Goal: Transaction & Acquisition: Purchase product/service

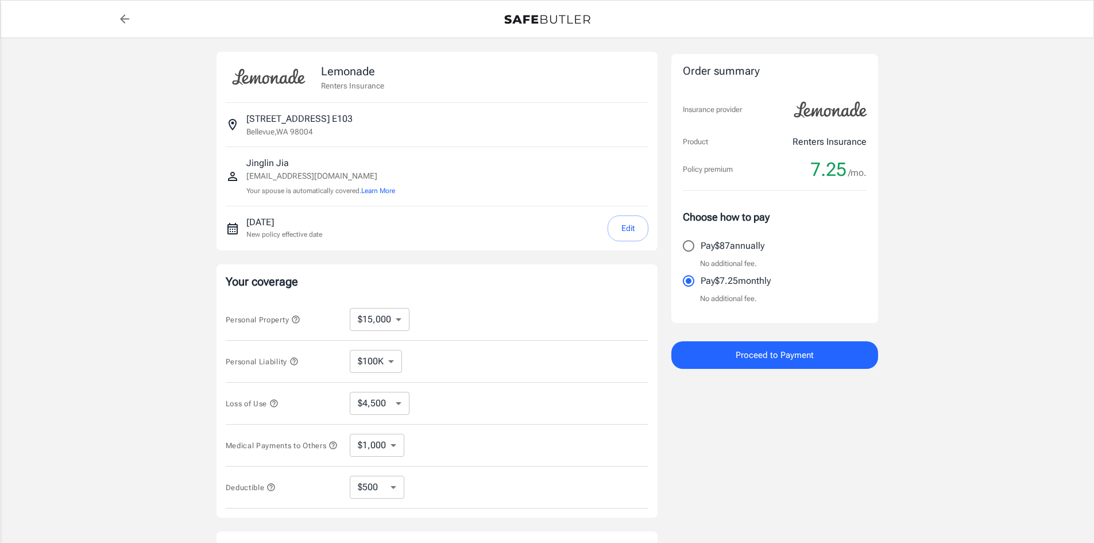
select select "15000"
select select "500"
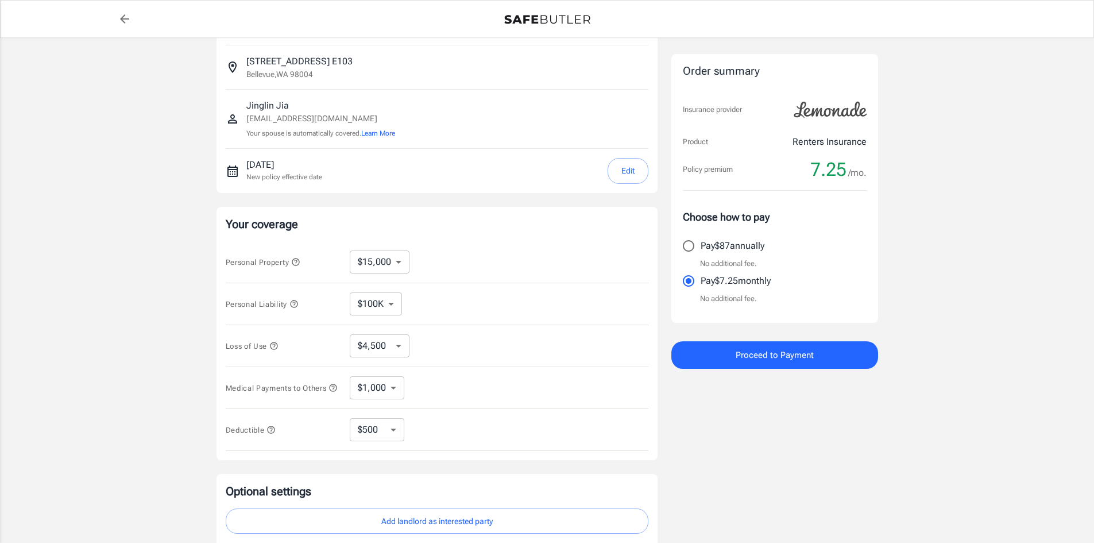
scroll to position [115, 0]
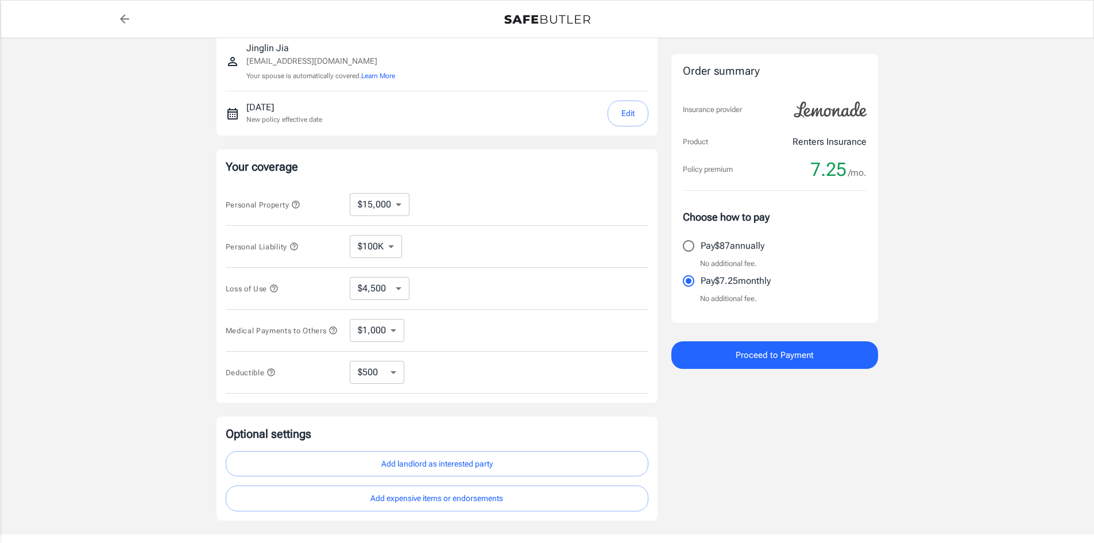
click at [297, 243] on icon "button" at bounding box center [293, 245] width 7 height 7
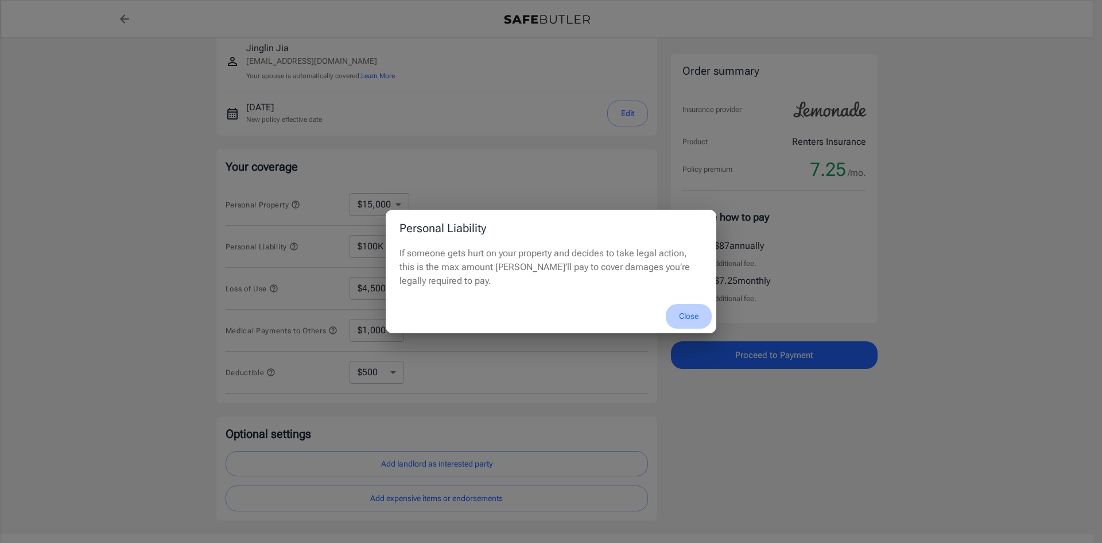
click at [682, 314] on button "Close" at bounding box center [689, 316] width 46 height 25
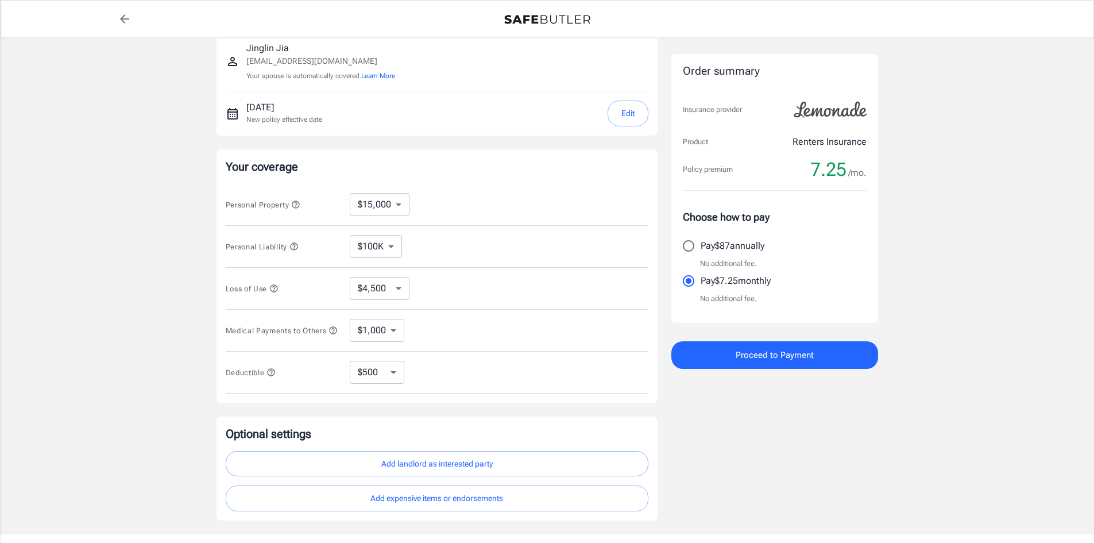
click at [393, 247] on select "$100K $200K $300K $400K $500K $1M" at bounding box center [376, 246] width 52 height 23
select select "300000"
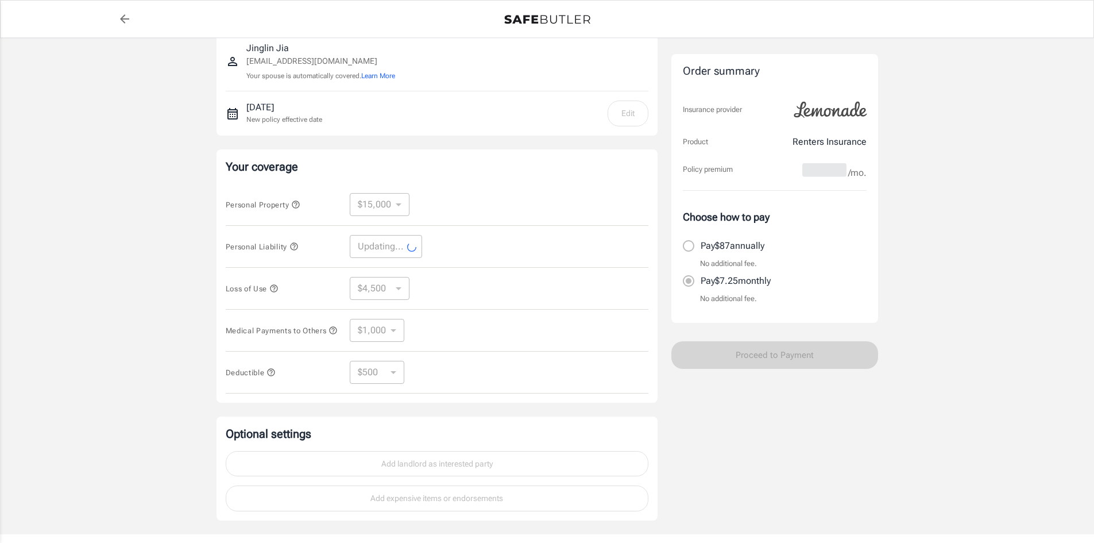
select select "300000"
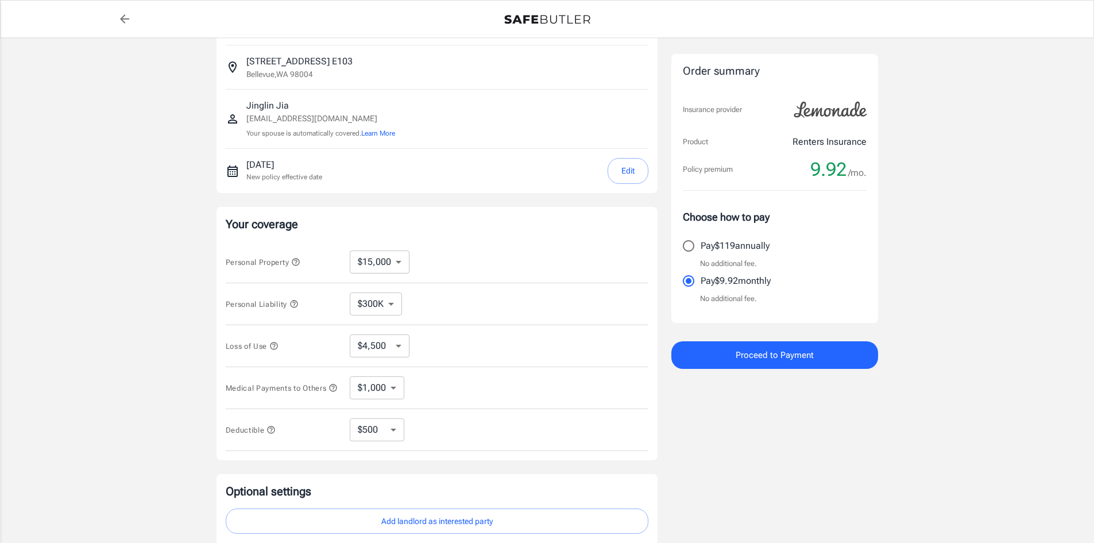
scroll to position [0, 0]
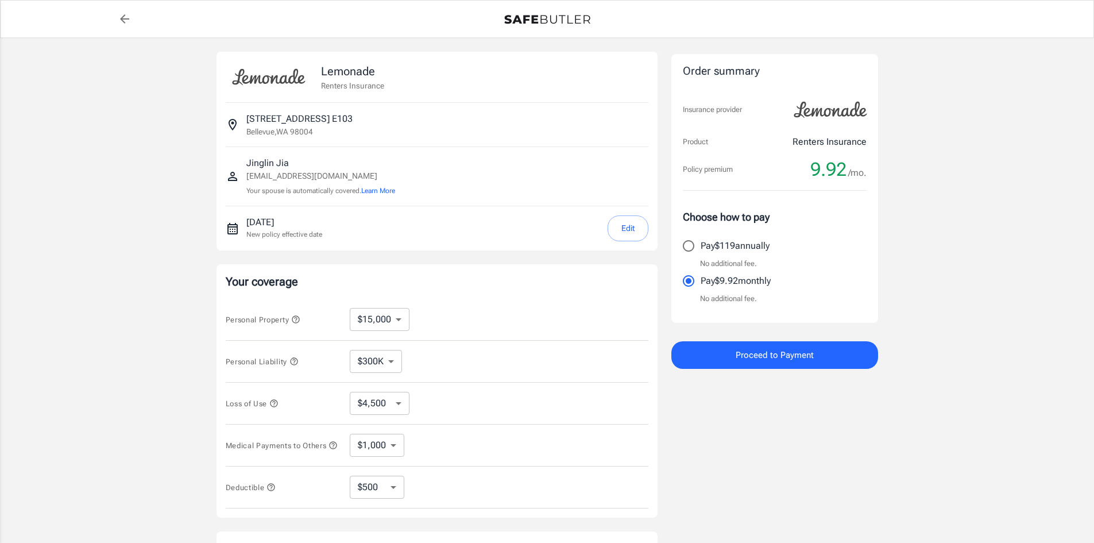
click at [401, 325] on select "$10,000 $15,000 $20,000 $25,000 $30,000 $40,000 $50,000 $100K $150K $200K $250K" at bounding box center [380, 319] width 60 height 23
click at [490, 305] on div "Personal Property $10,000 $15,000 $20,000 $25,000 $30,000 $40,000 $50,000 $100K…" at bounding box center [437, 320] width 423 height 42
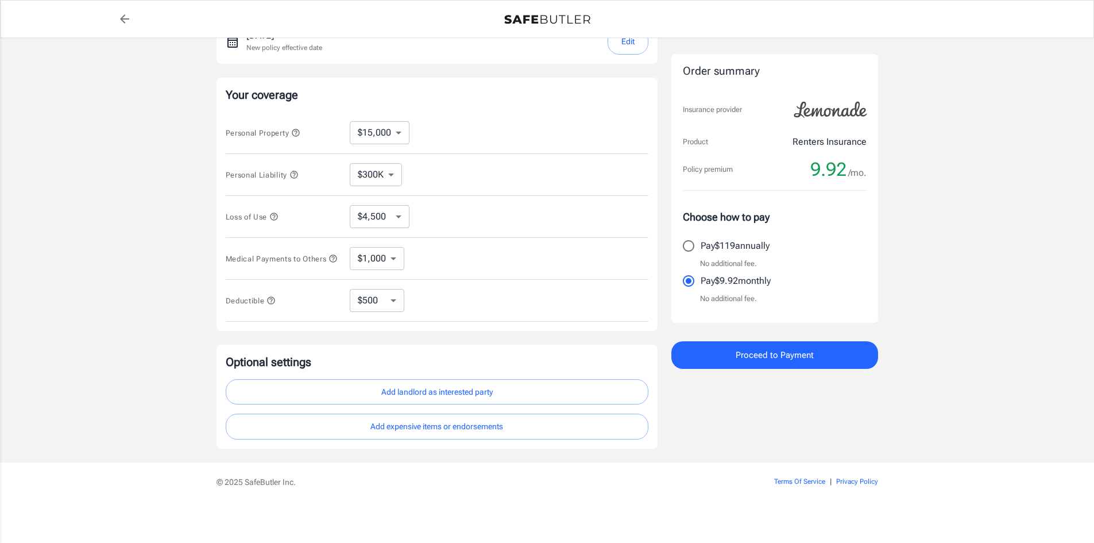
scroll to position [191, 0]
click at [375, 300] on select "$250 $500 $1,000 $2,500" at bounding box center [377, 295] width 55 height 23
click at [1000, 253] on div "Lemonade Renters Insurance [STREET_ADDRESS] Jinglin Jia [EMAIL_ADDRESS][DOMAIN_…" at bounding box center [547, 152] width 1094 height 611
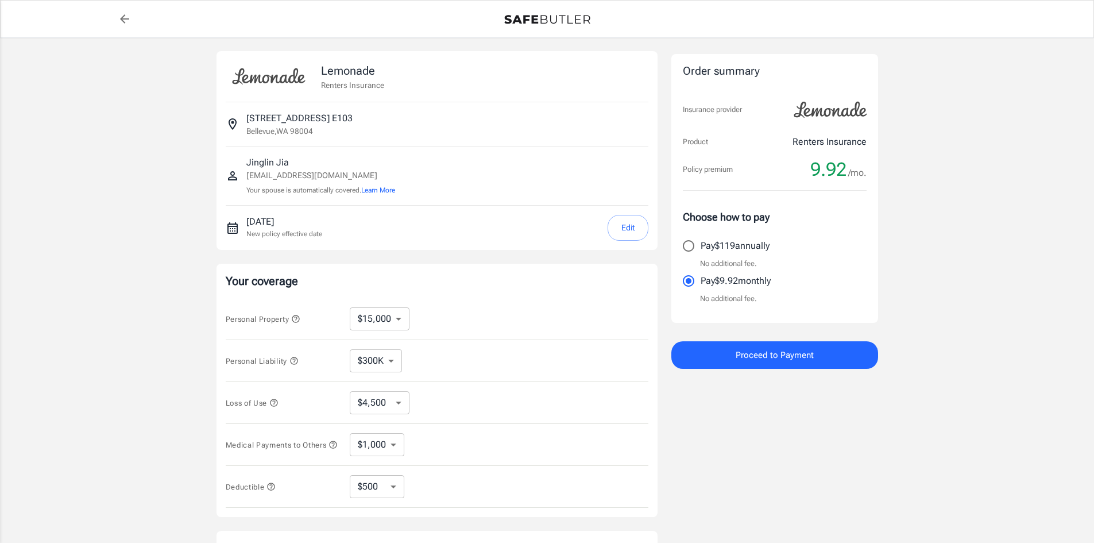
scroll to position [0, 0]
click at [386, 404] on select "$4,500 $7,500 $13,500 $22,500 $34,500 $55,500 $85,500 $130K $200K" at bounding box center [380, 403] width 60 height 23
drag, startPoint x: 809, startPoint y: 413, endPoint x: 846, endPoint y: 412, distance: 37.3
click at [809, 413] on div "Order summary Insurance provider Product Renters Insurance Policy premium 9.92 …" at bounding box center [774, 343] width 207 height 583
click at [993, 363] on div "Lemonade Renters Insurance [STREET_ADDRESS] Jinglin Jia [EMAIL_ADDRESS][DOMAIN_…" at bounding box center [547, 343] width 1094 height 611
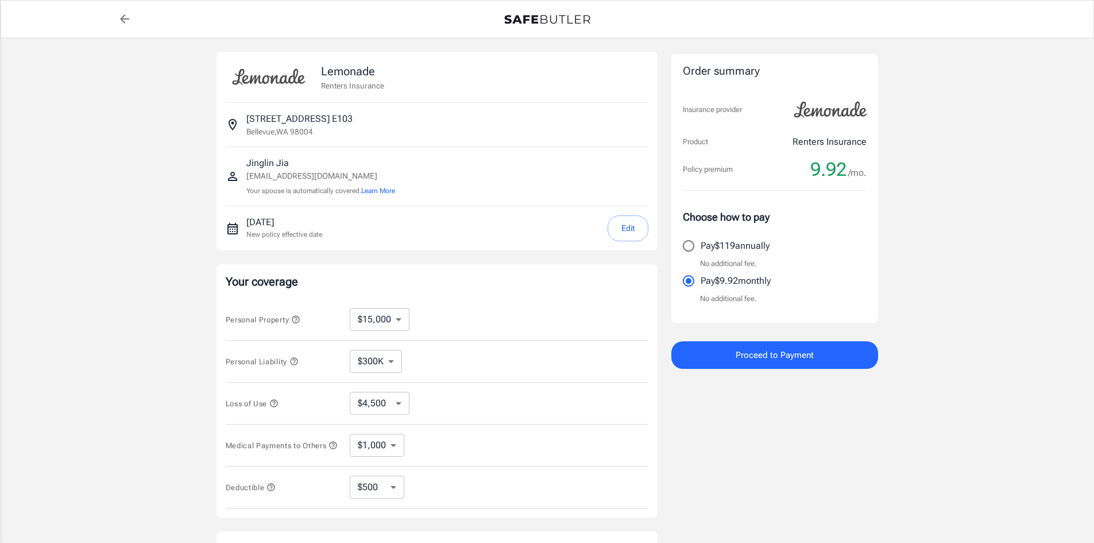
click at [973, 263] on div "Lemonade Renters Insurance [STREET_ADDRESS] Jinglin Jia [EMAIL_ADDRESS][DOMAIN_…" at bounding box center [547, 343] width 1094 height 611
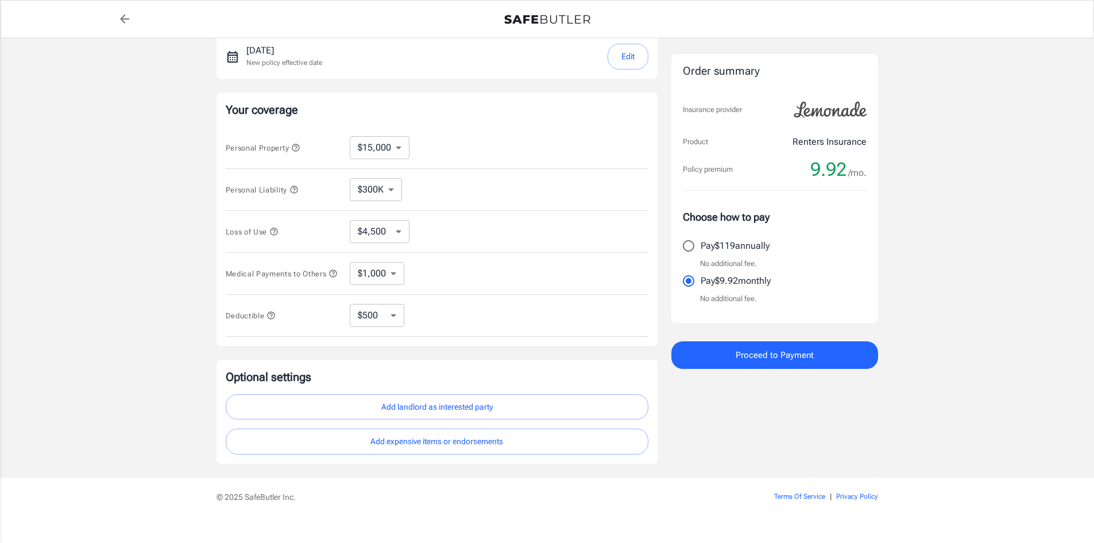
scroll to position [172, 0]
click at [390, 319] on select "$250 $500 $1,000 $2,500" at bounding box center [377, 314] width 55 height 23
click at [384, 281] on select "$1,000 $2,000 $3,000 $4,000 $5,000" at bounding box center [377, 272] width 55 height 23
drag, startPoint x: 387, startPoint y: 277, endPoint x: 387, endPoint y: 253, distance: 24.1
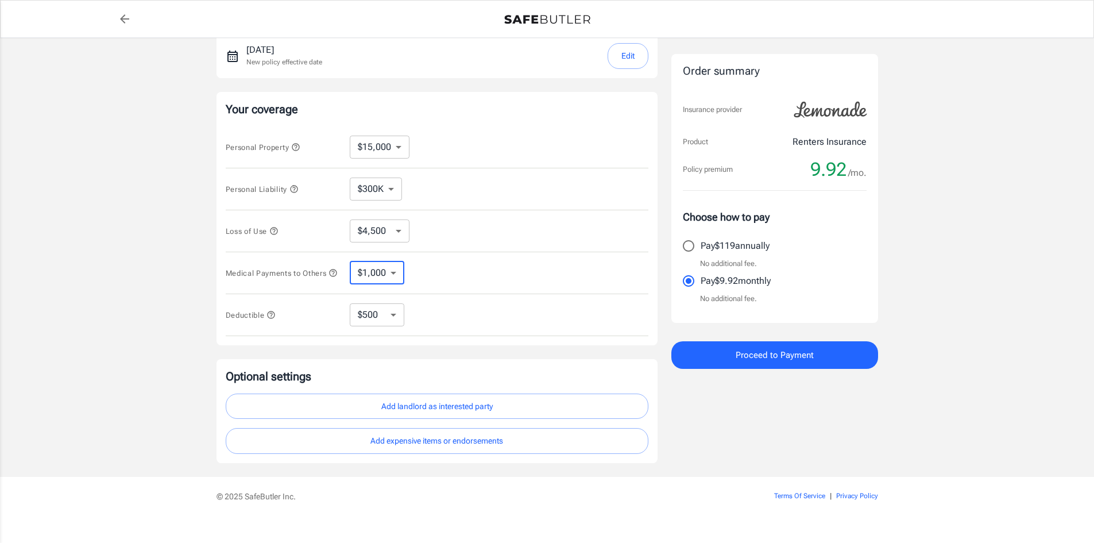
click at [387, 277] on select "$1,000 $2,000 $3,000 $4,000 $5,000" at bounding box center [377, 272] width 55 height 23
click at [386, 231] on select "$4,500 $7,500 $13,500 $22,500 $34,500 $55,500 $85,500 $130K $200K" at bounding box center [380, 230] width 60 height 23
click at [383, 149] on select "$10,000 $15,000 $20,000 $25,000 $30,000 $40,000 $50,000 $100K $150K $200K $250K" at bounding box center [380, 146] width 60 height 23
select select "10000"
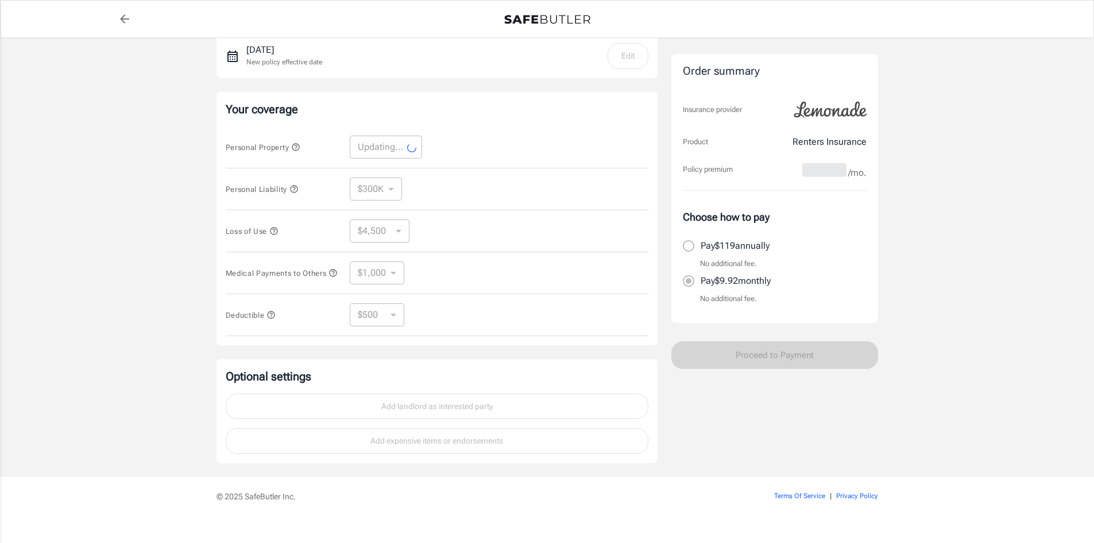
select select "10000"
select select "3000"
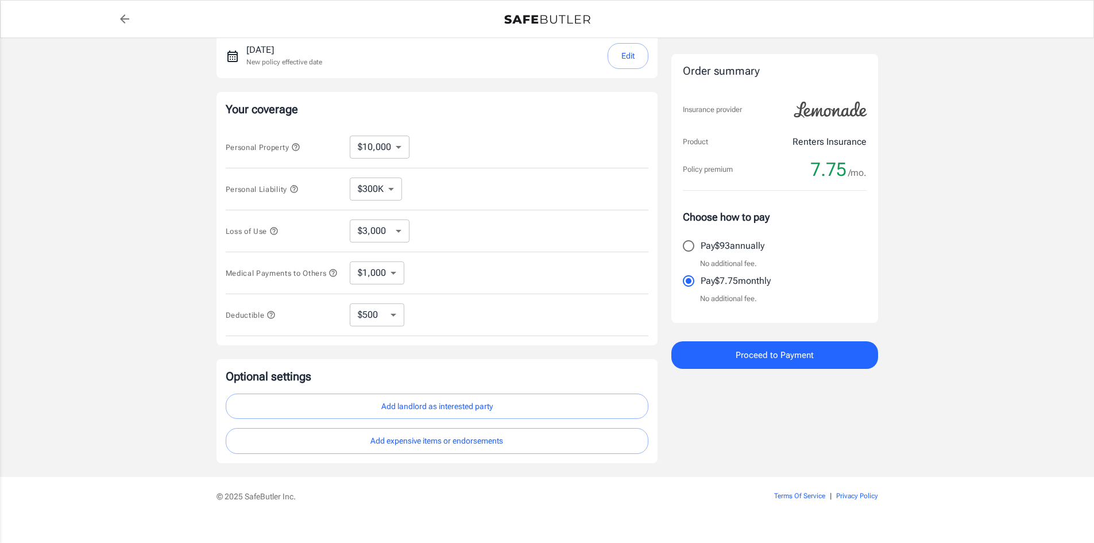
scroll to position [0, 0]
